Goal: Navigation & Orientation: Find specific page/section

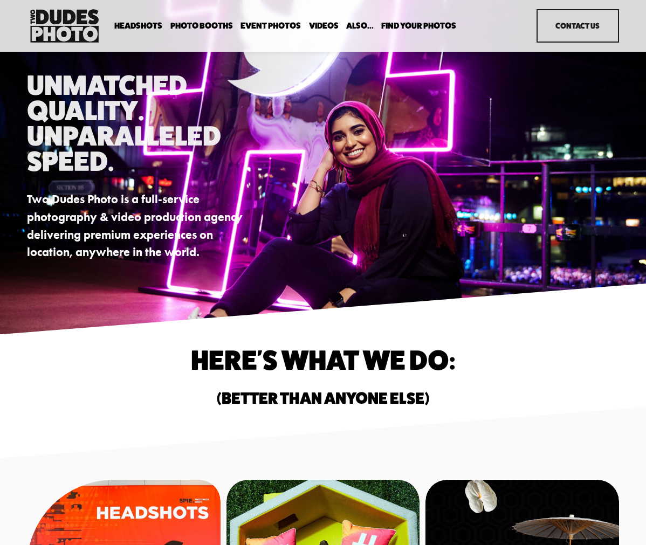
click at [265, 28] on link "Event Photos" at bounding box center [271, 26] width 60 height 10
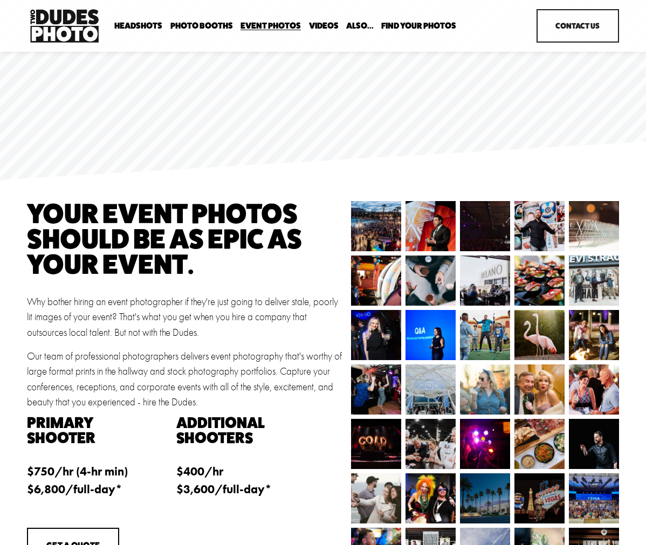
click at [0, 0] on span "Expo Headshots" at bounding box center [0, 0] width 0 height 0
